Goal: Navigation & Orientation: Find specific page/section

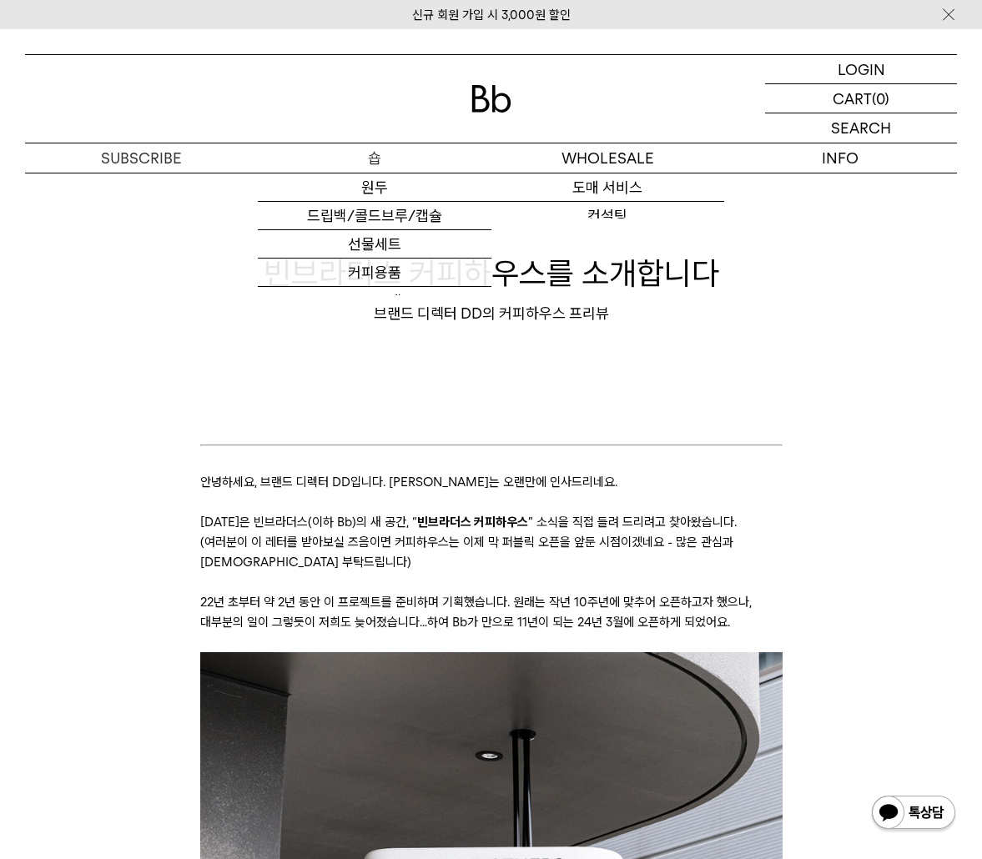
click at [390, 163] on p "숍" at bounding box center [374, 157] width 233 height 29
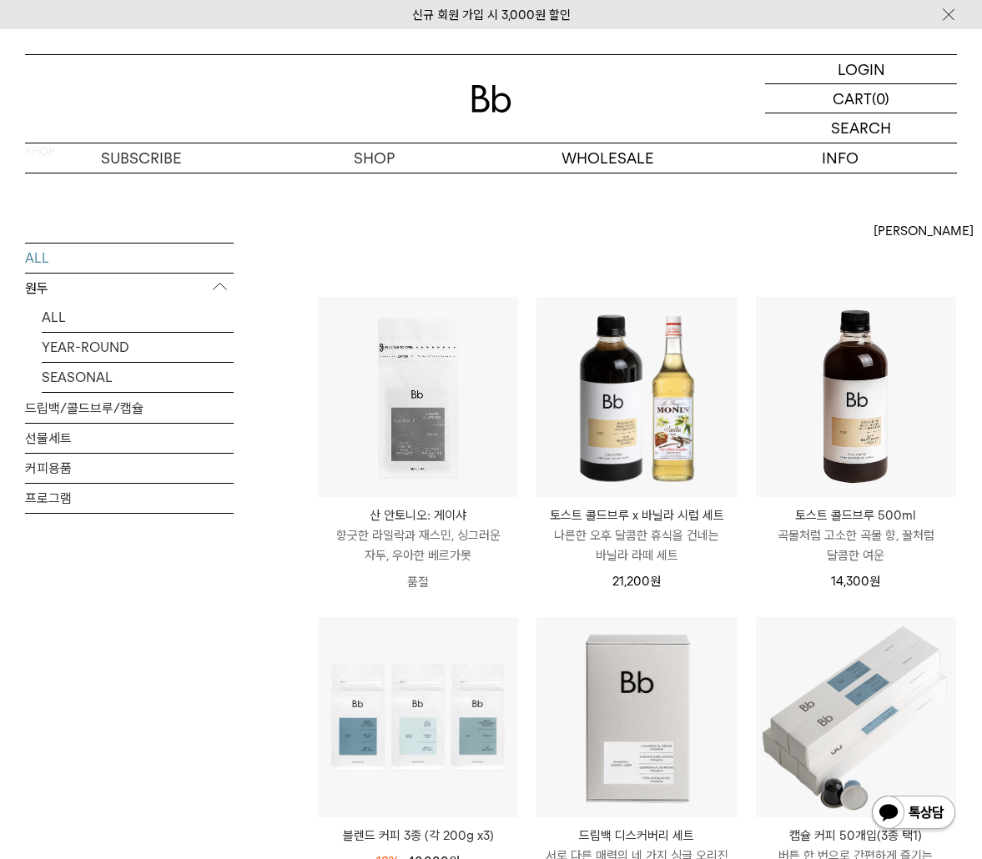
scroll to position [79, 0]
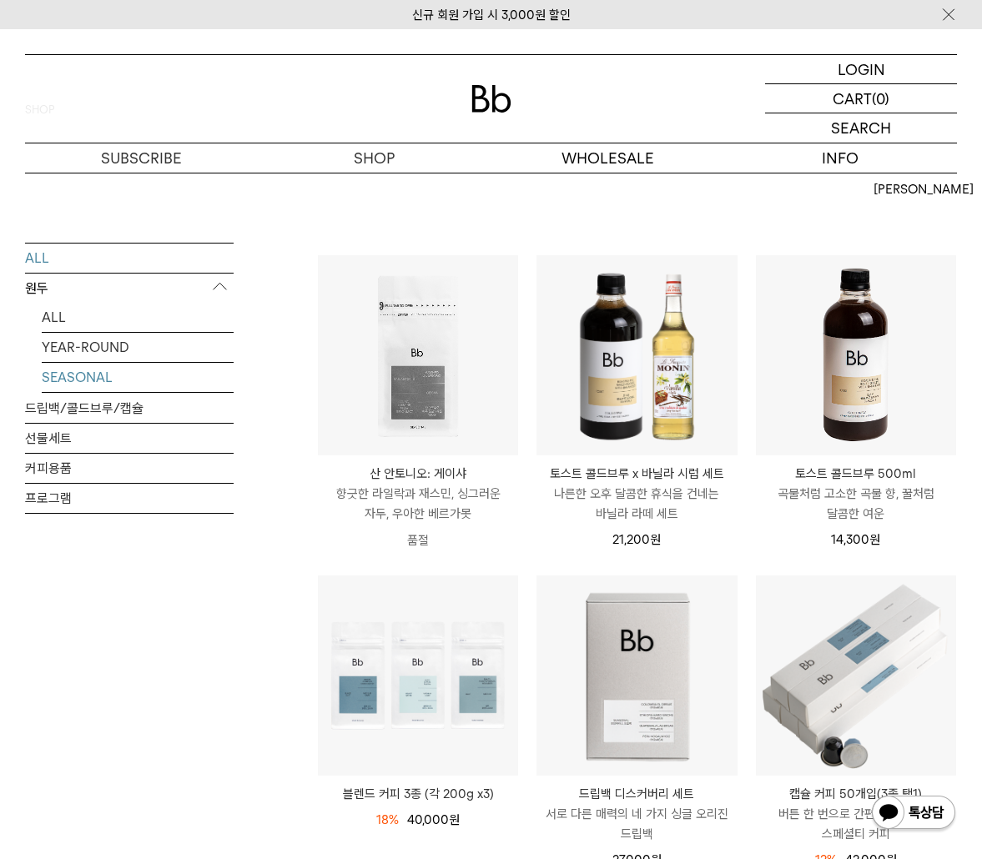
click at [150, 373] on link "SEASONAL" at bounding box center [138, 376] width 192 height 29
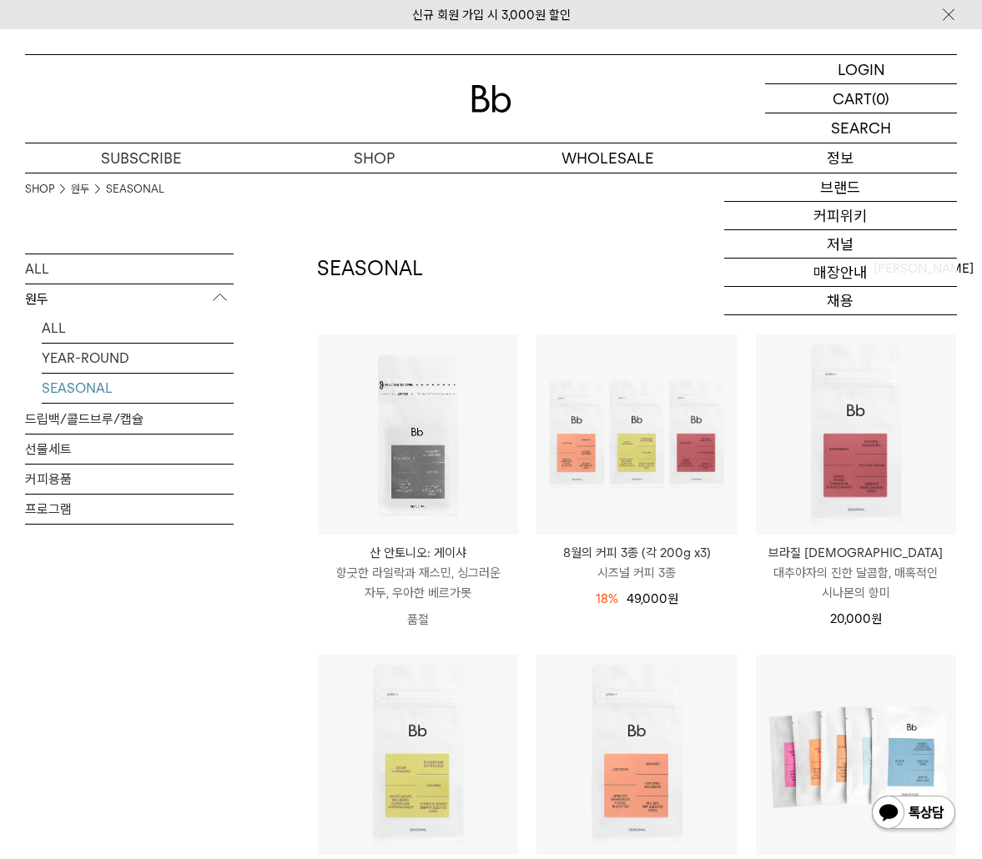
scroll to position [12, 0]
